Goal: Task Accomplishment & Management: Use online tool/utility

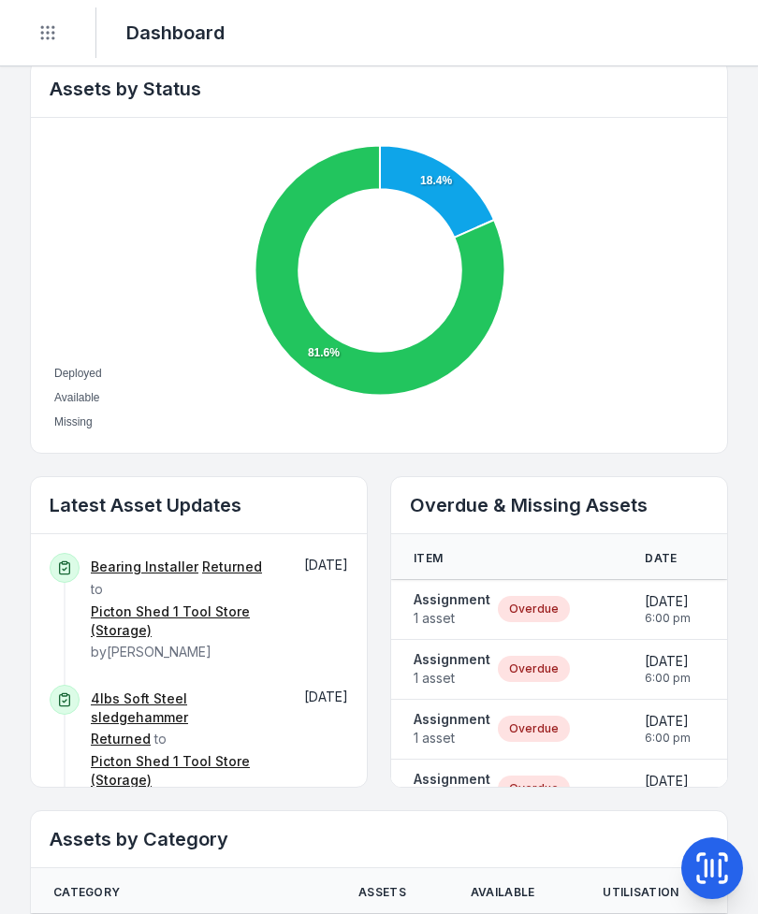
scroll to position [651, 0]
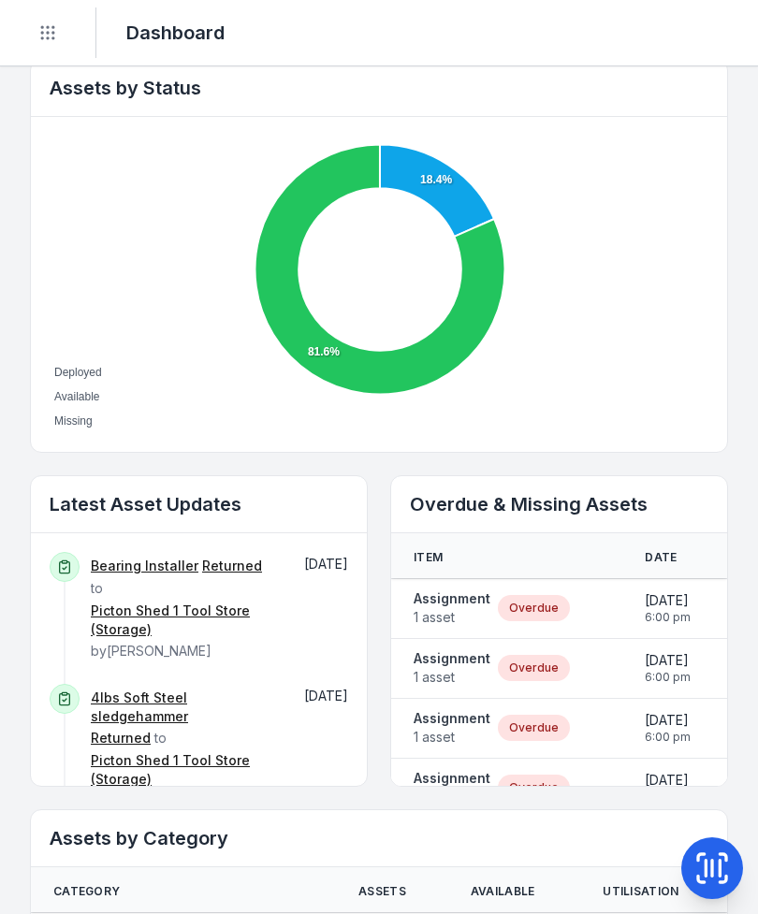
click at [457, 618] on span "1 asset" at bounding box center [452, 617] width 77 height 19
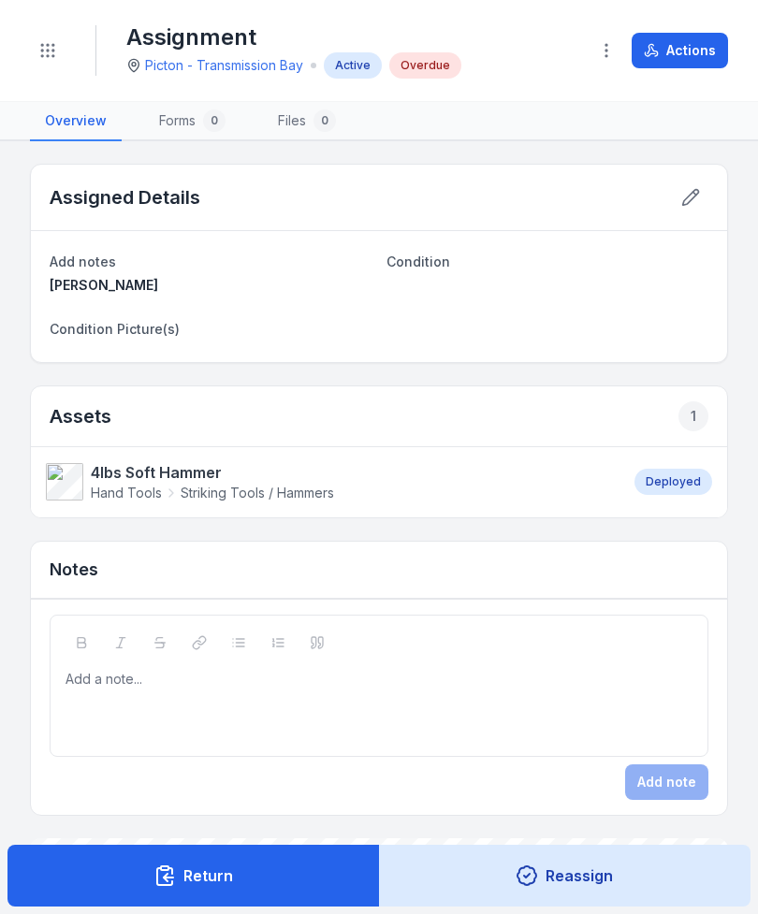
click at [142, 465] on strong "4lbs Soft Hammer" at bounding box center [212, 472] width 243 height 22
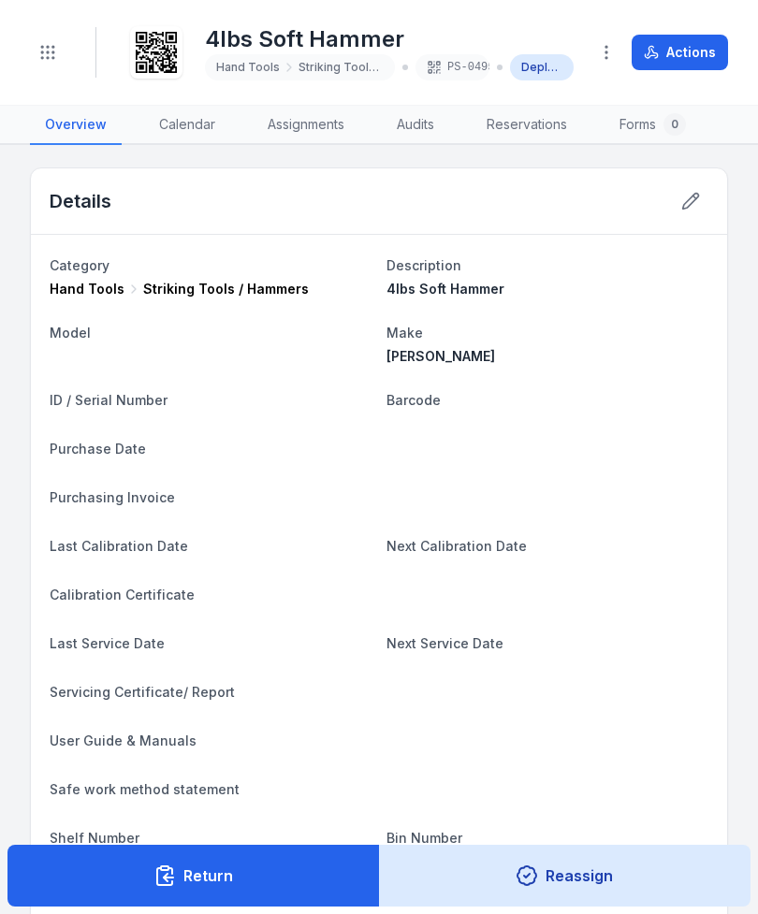
click at [147, 872] on button "Return" at bounding box center [193, 876] width 372 height 62
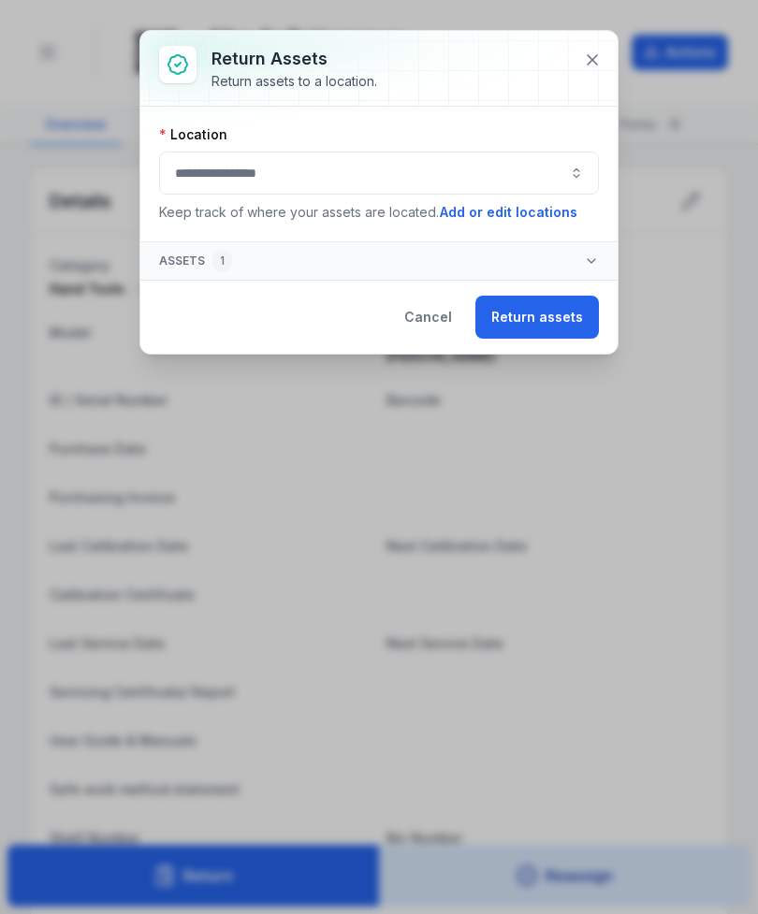
click at [196, 179] on button "button" at bounding box center [379, 173] width 440 height 43
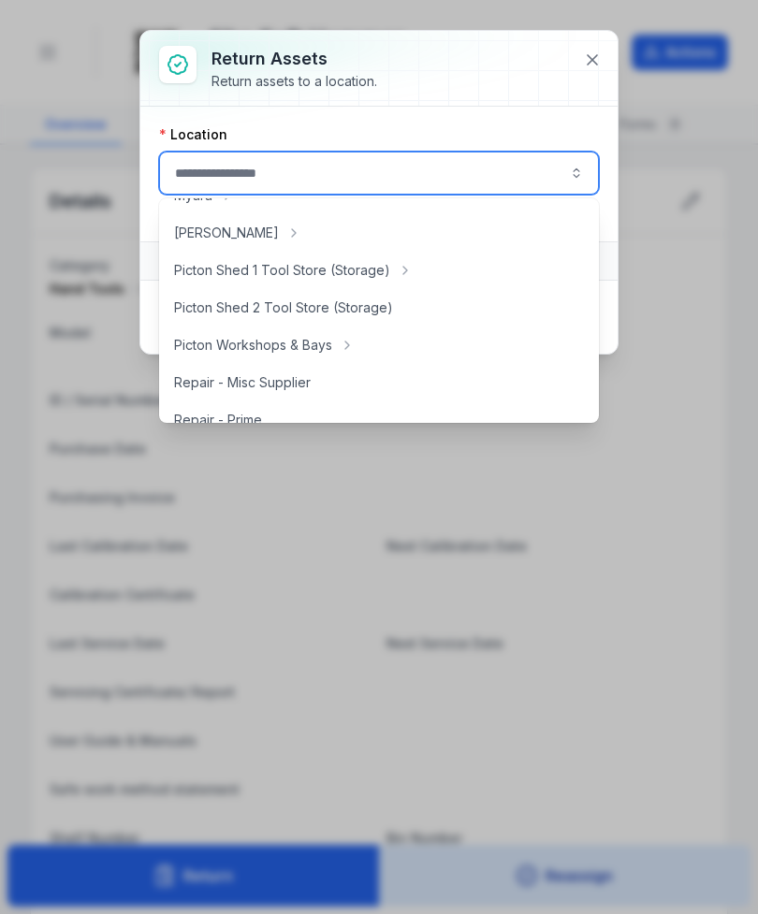
scroll to position [327, 0]
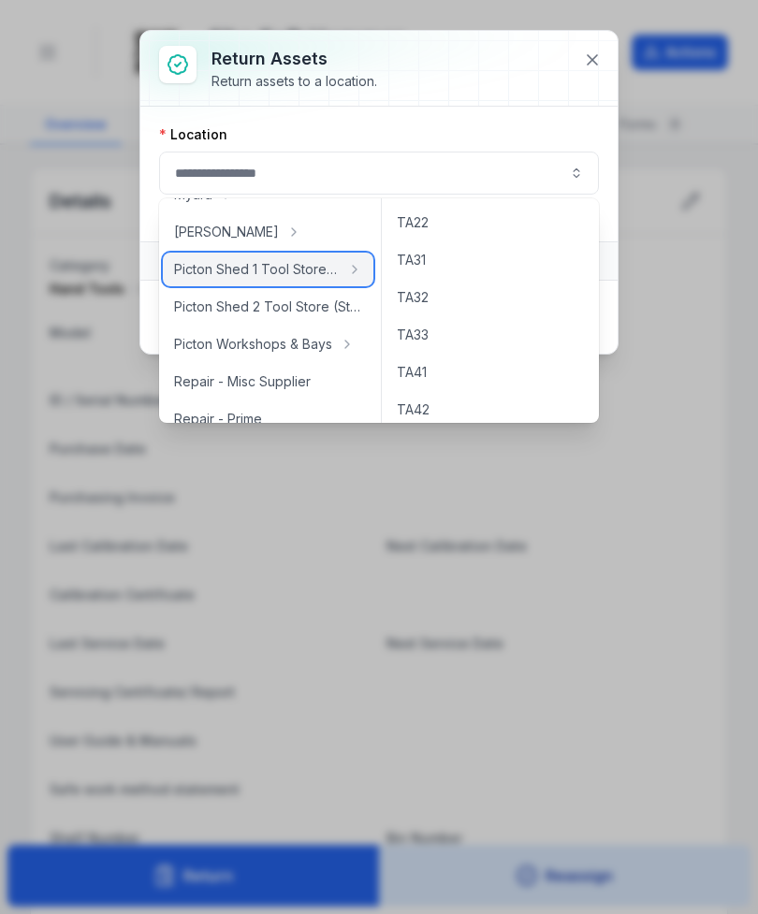
click at [303, 271] on span "Picton Shed 1 Tool Store (Storage)" at bounding box center [257, 269] width 166 height 19
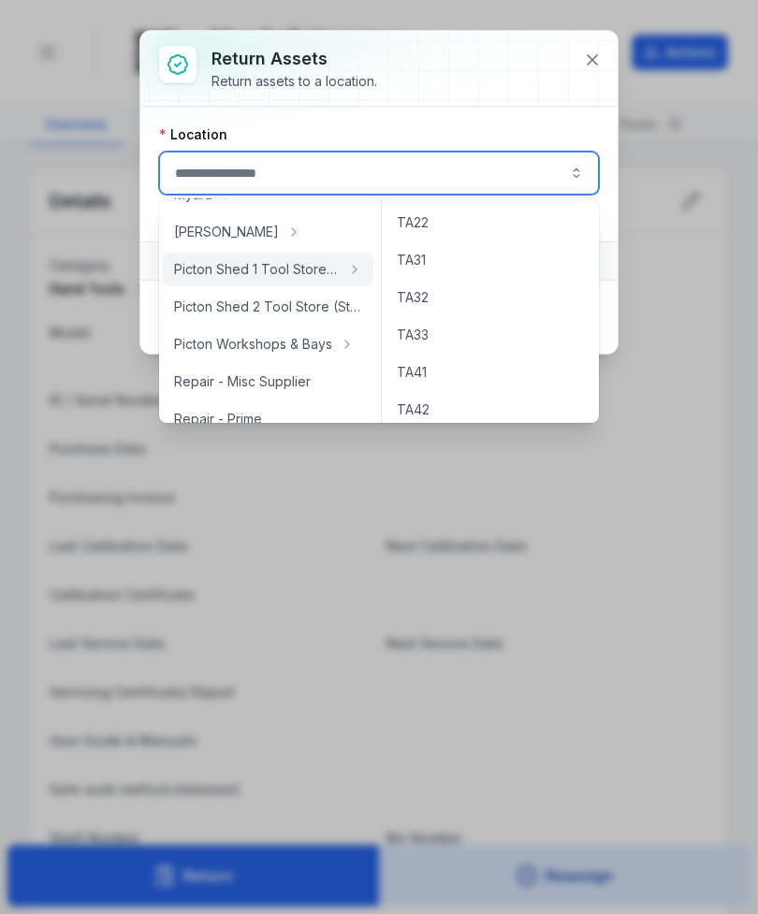
type input "**********"
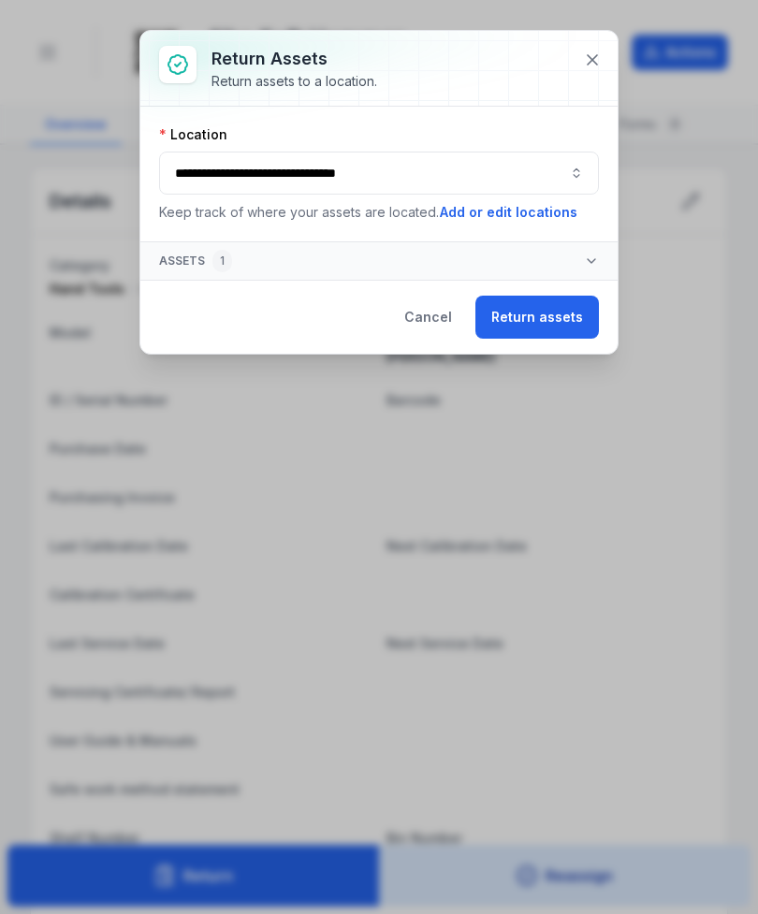
click at [560, 319] on button "Return assets" at bounding box center [537, 317] width 124 height 43
